Goal: Participate in discussion: Engage in conversation with other users on a specific topic

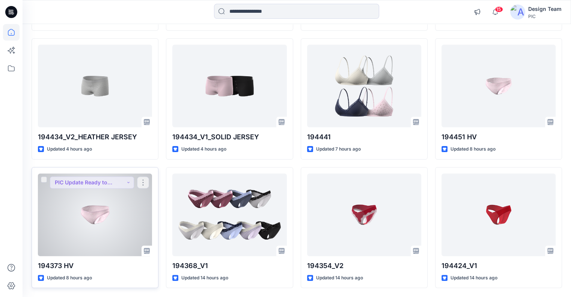
scroll to position [222, 0]
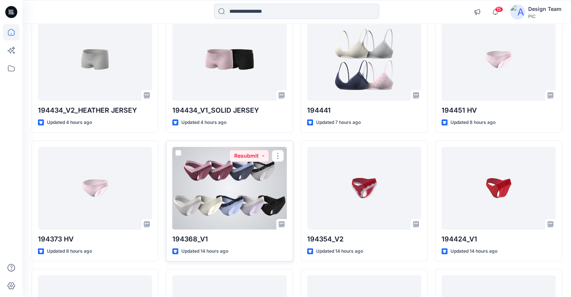
click at [255, 197] on div at bounding box center [229, 188] width 114 height 83
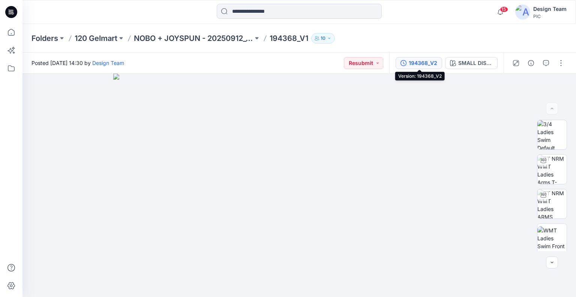
click at [405, 64] on icon "button" at bounding box center [404, 63] width 6 height 6
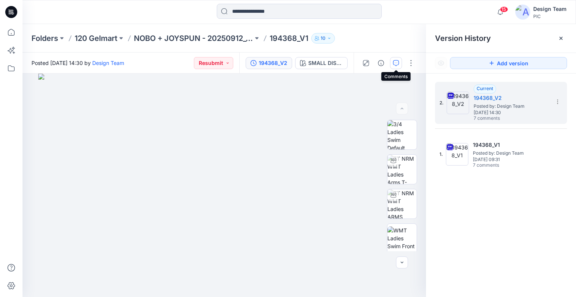
click at [394, 63] on icon "button" at bounding box center [396, 63] width 6 height 6
